Goal: Information Seeking & Learning: Check status

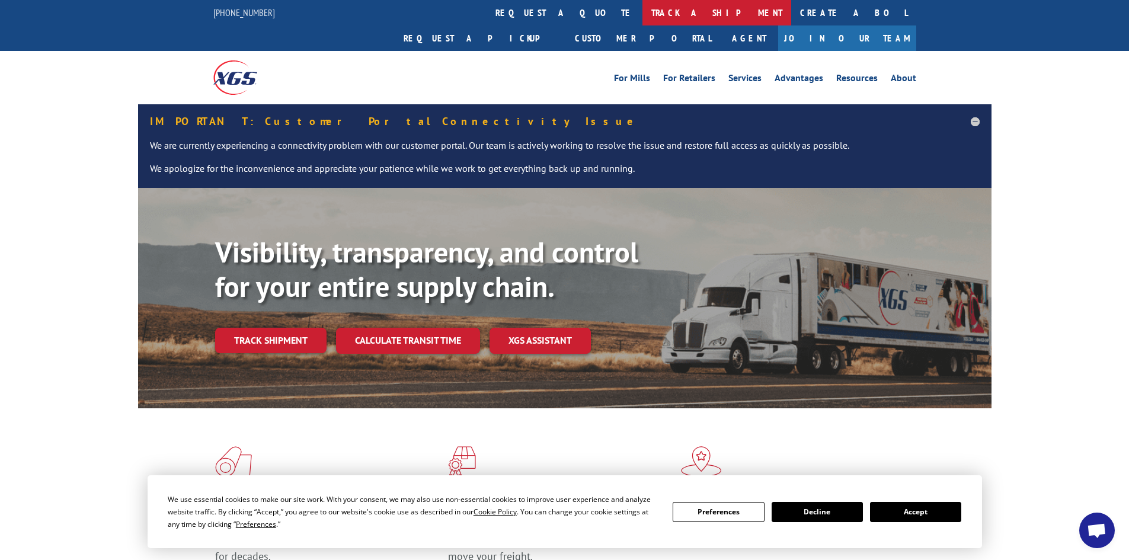
click at [642, 10] on link "track a shipment" at bounding box center [716, 12] width 149 height 25
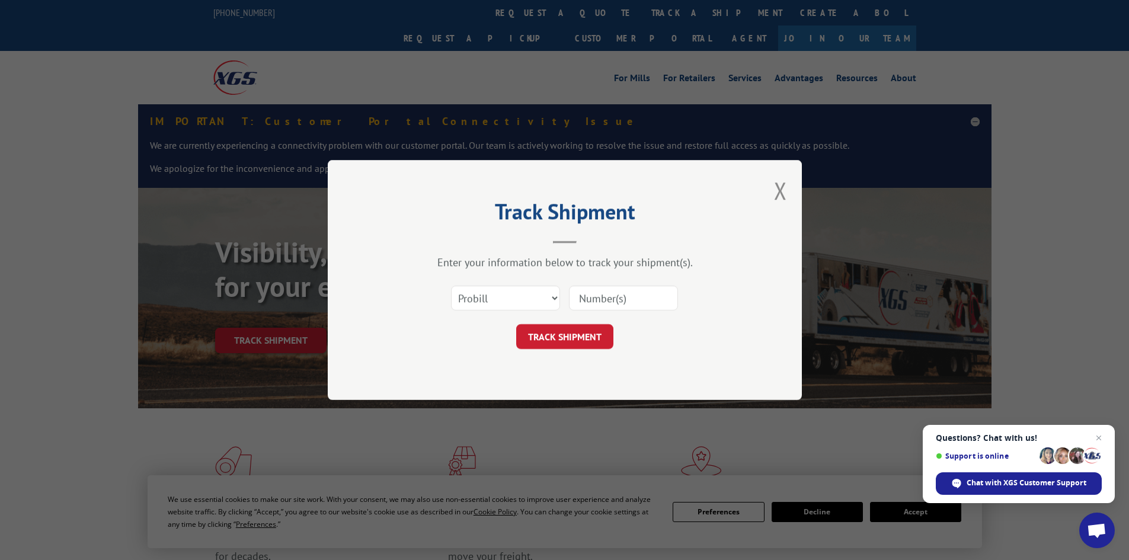
paste input "17521753"
type input "17521753"
click at [563, 334] on button "TRACK SHIPMENT" at bounding box center [564, 336] width 97 height 25
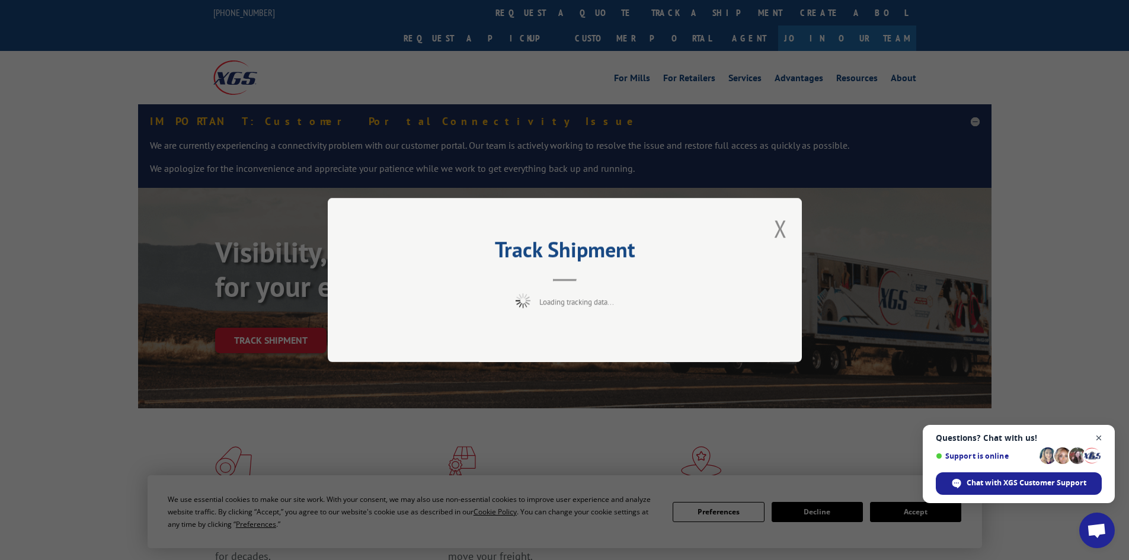
click at [1097, 437] on span "Close chat" at bounding box center [1098, 438] width 15 height 15
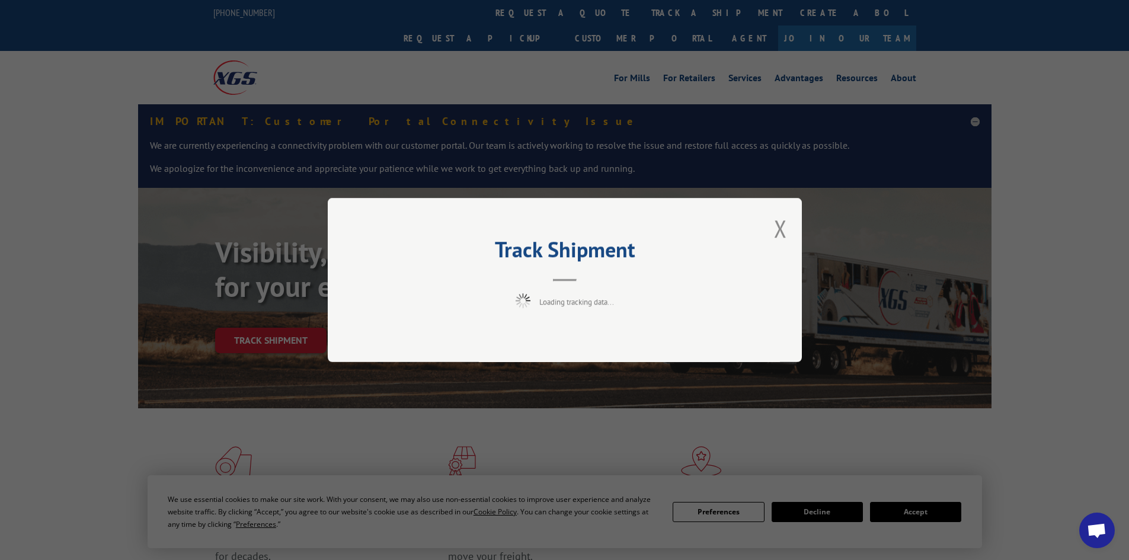
click at [924, 513] on div "Track Shipment Loading tracking data..." at bounding box center [564, 280] width 1129 height 560
click at [782, 228] on button "Close modal" at bounding box center [780, 228] width 13 height 31
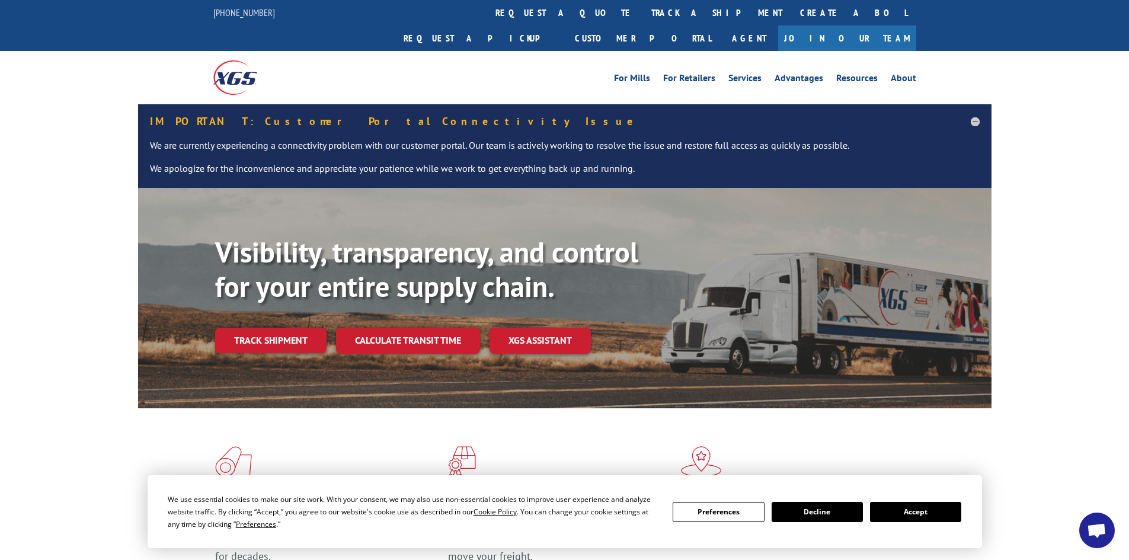
click at [915, 511] on button "Accept" at bounding box center [915, 512] width 91 height 20
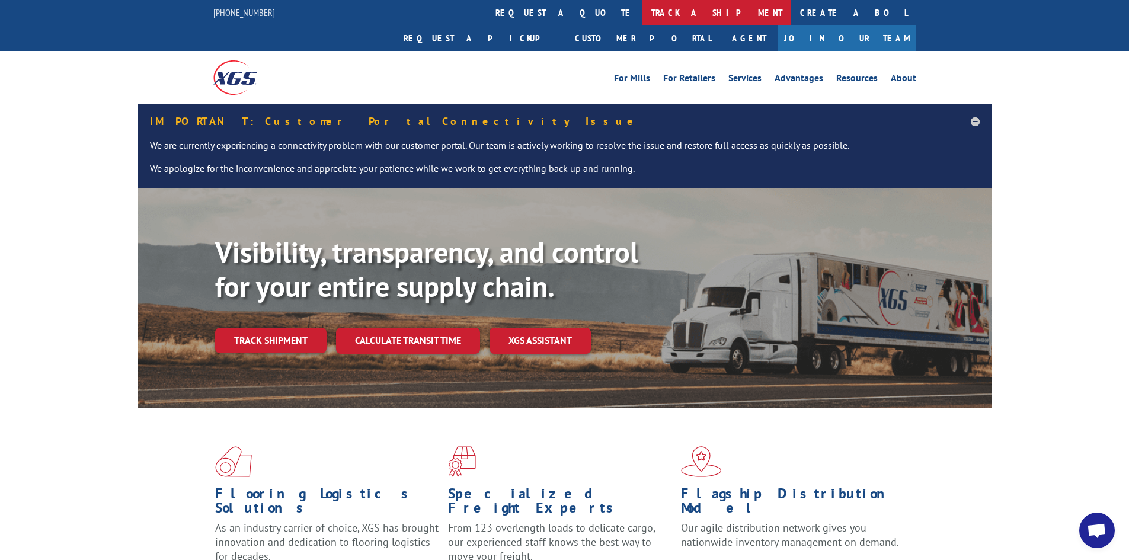
click at [642, 8] on link "track a shipment" at bounding box center [716, 12] width 149 height 25
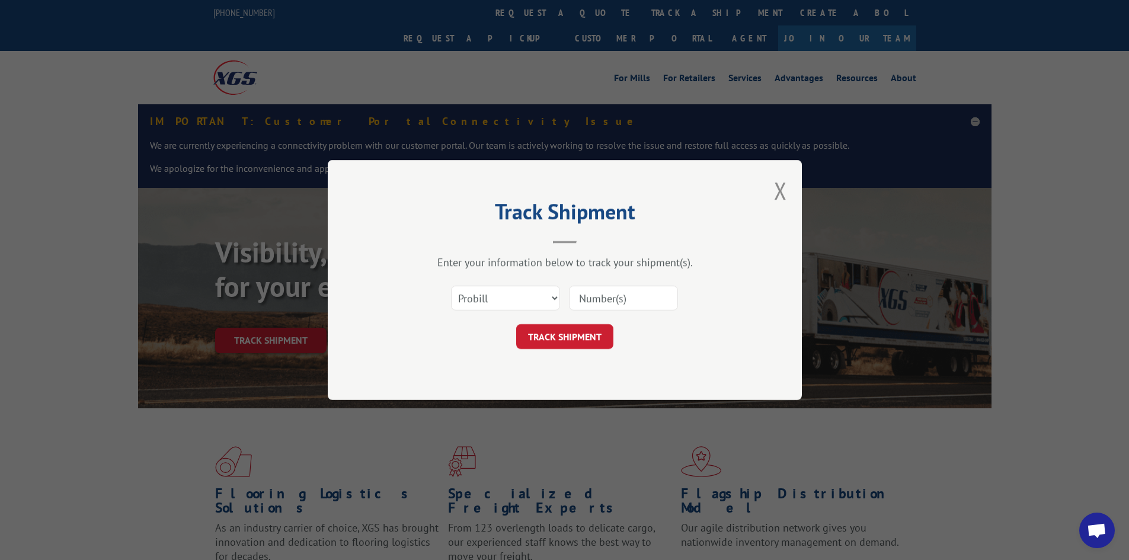
click at [590, 285] on div at bounding box center [623, 297] width 109 height 27
click at [586, 294] on input at bounding box center [623, 298] width 109 height 25
paste input "17521753"
type input "17521753"
click at [547, 335] on button "TRACK SHIPMENT" at bounding box center [564, 336] width 97 height 25
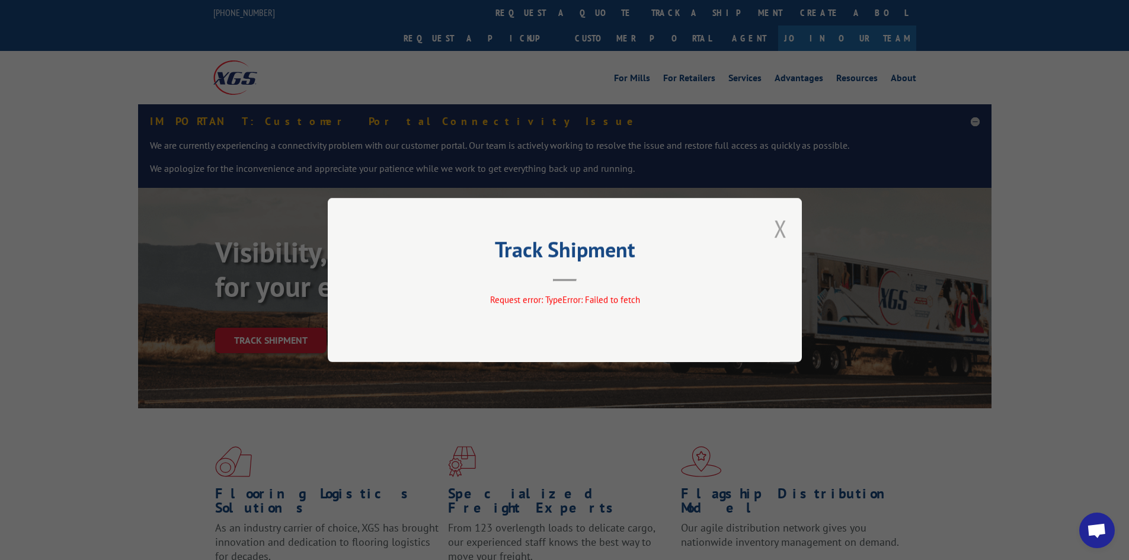
click at [781, 227] on button "Close modal" at bounding box center [780, 228] width 13 height 31
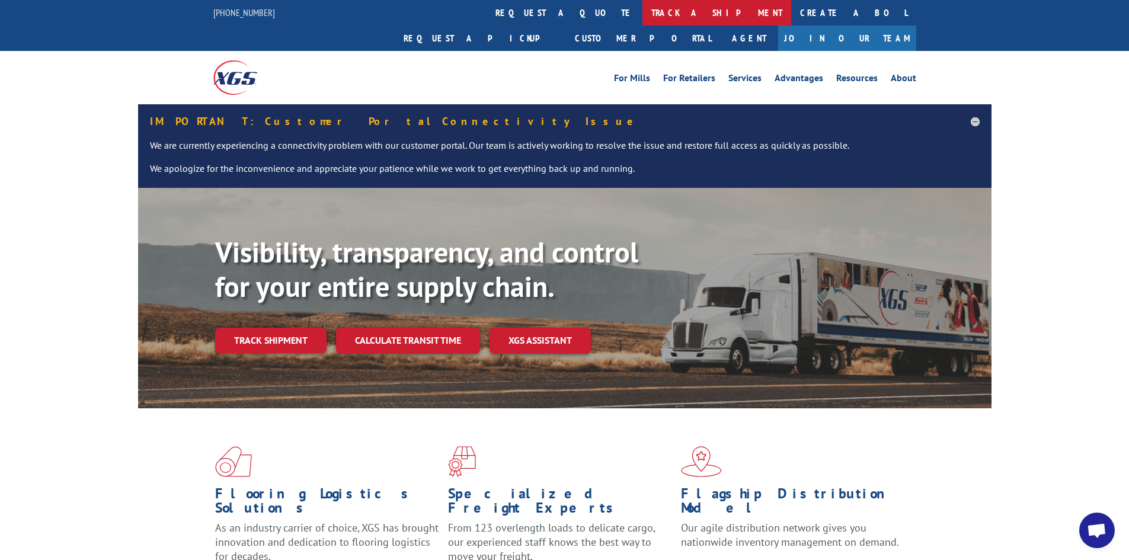
click at [642, 13] on link "track a shipment" at bounding box center [716, 12] width 149 height 25
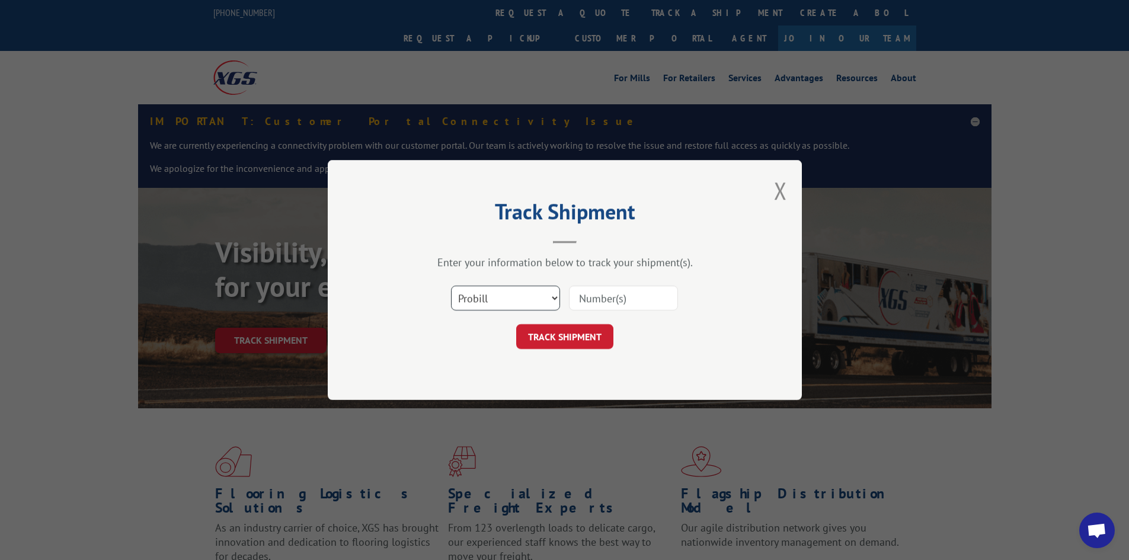
click at [553, 299] on select "Select category... Probill BOL PO" at bounding box center [505, 298] width 109 height 25
select select "po"
click at [451, 286] on select "Select category... Probill BOL PO" at bounding box center [505, 298] width 109 height 25
drag, startPoint x: 588, startPoint y: 286, endPoint x: 584, endPoint y: 294, distance: 9.6
click at [586, 292] on input at bounding box center [623, 298] width 109 height 25
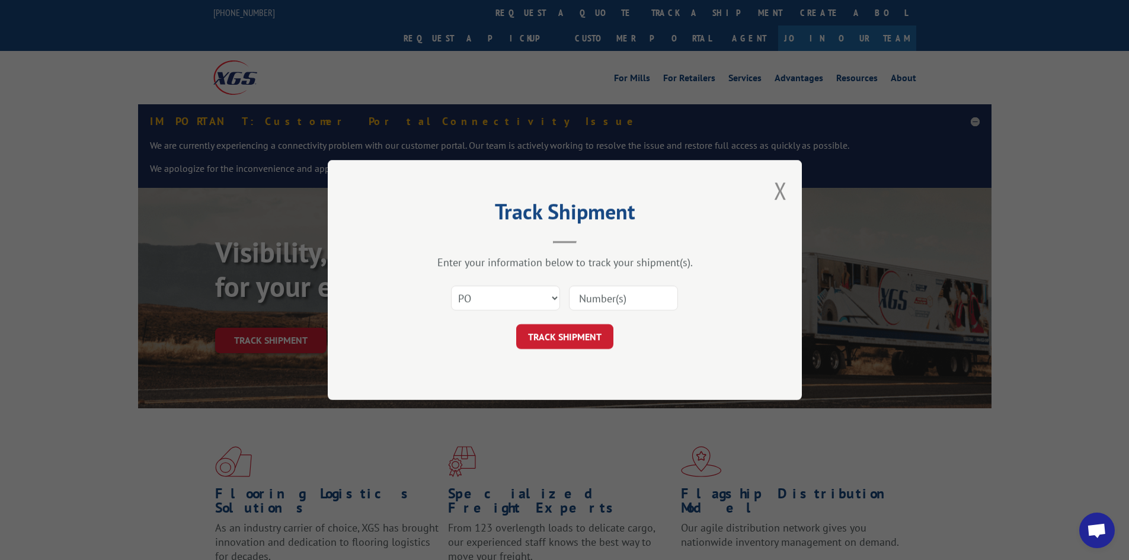
paste input "87529845"
type input "87529845"
click at [561, 337] on button "TRACK SHIPMENT" at bounding box center [564, 336] width 97 height 25
